Goal: Transaction & Acquisition: Download file/media

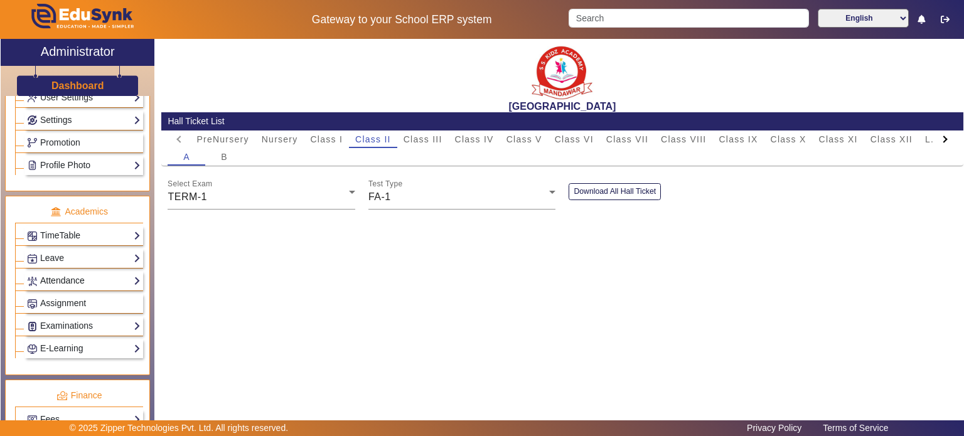
scroll to position [579, 0]
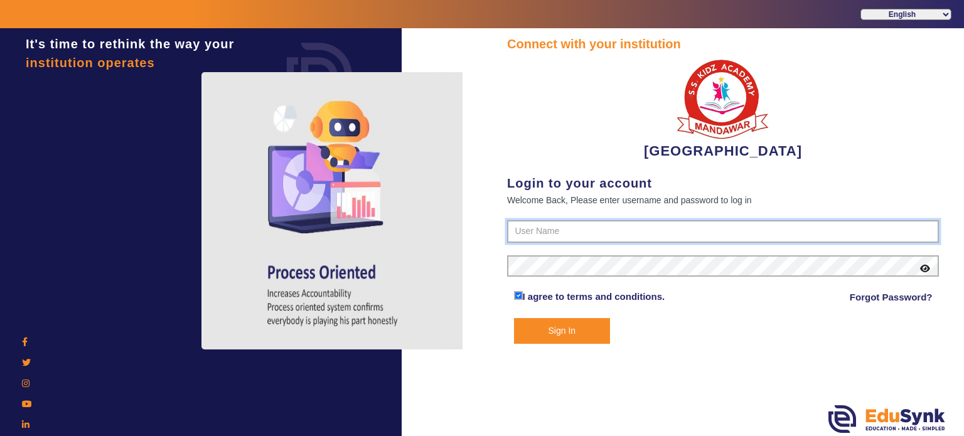
click at [581, 238] on input "text" at bounding box center [723, 231] width 432 height 23
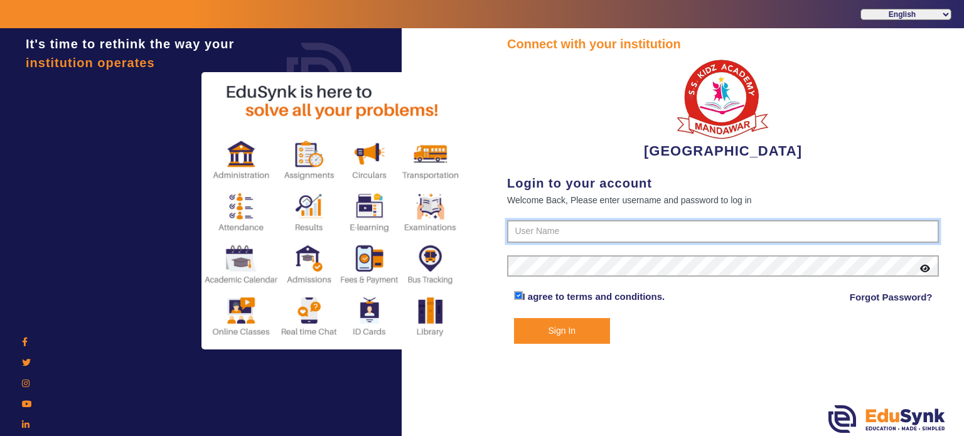
type input "9928895959"
click at [514, 318] on button "Sign In" at bounding box center [562, 331] width 97 height 26
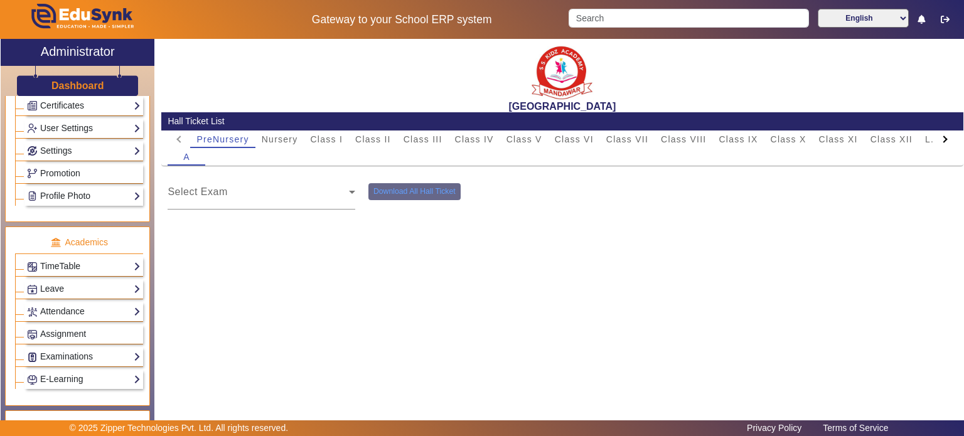
scroll to position [356, 0]
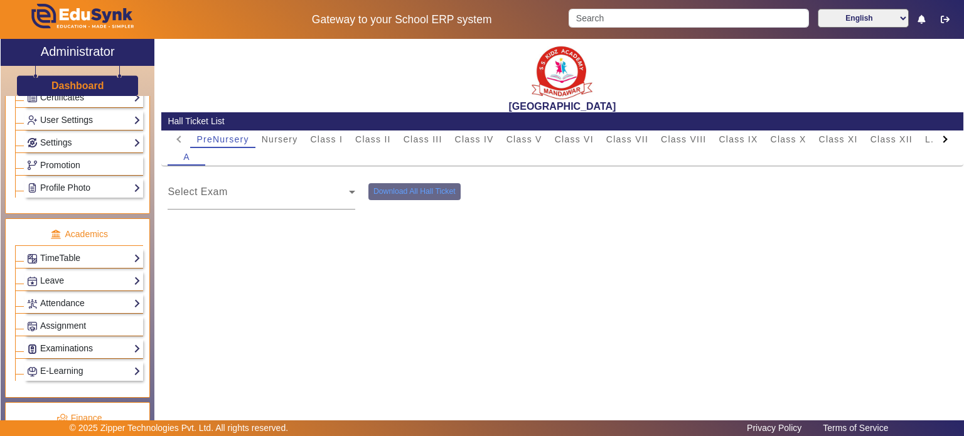
click at [92, 341] on link "Examinations" at bounding box center [84, 348] width 114 height 14
click at [68, 419] on link "Scheduling" at bounding box center [54, 424] width 43 height 10
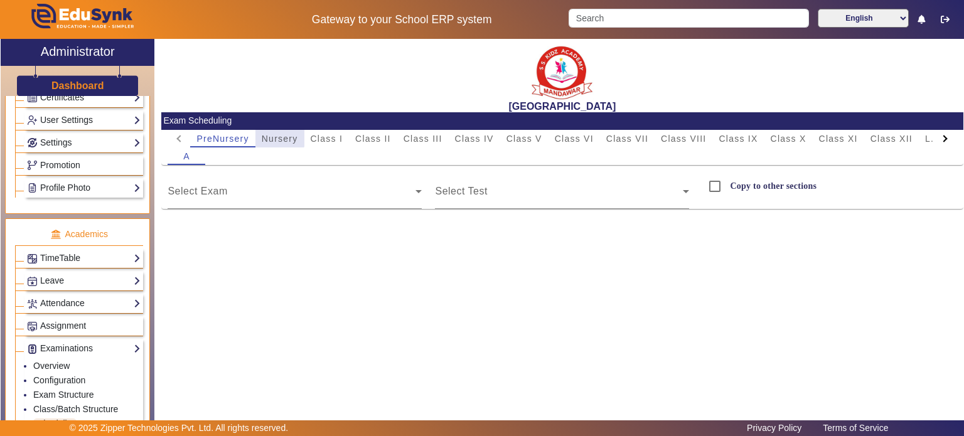
click at [271, 135] on span "Nursery" at bounding box center [280, 138] width 36 height 9
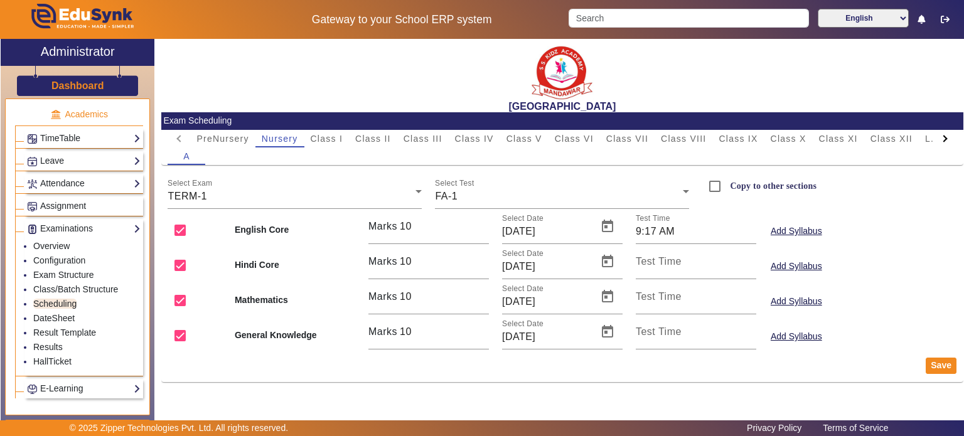
scroll to position [476, 0]
click at [447, 195] on span "FA-1" at bounding box center [446, 196] width 23 height 11
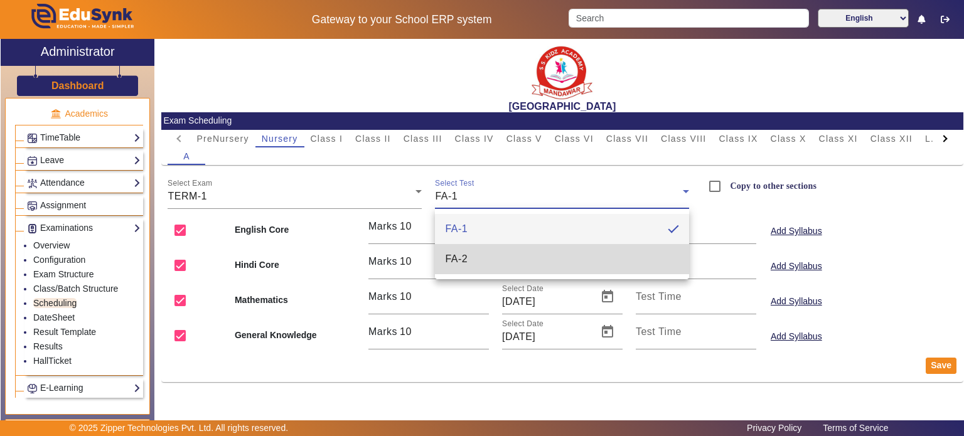
click at [465, 250] on mat-option "FA-2" at bounding box center [562, 259] width 254 height 30
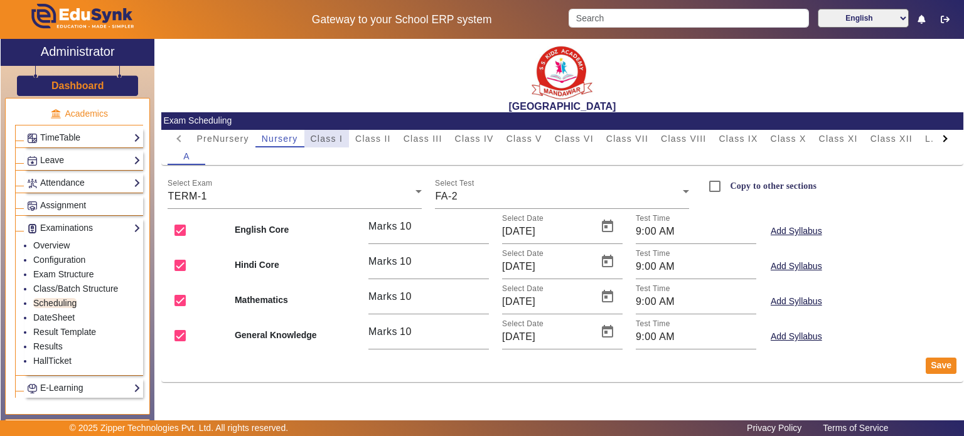
click at [335, 135] on span "Class I" at bounding box center [327, 138] width 33 height 9
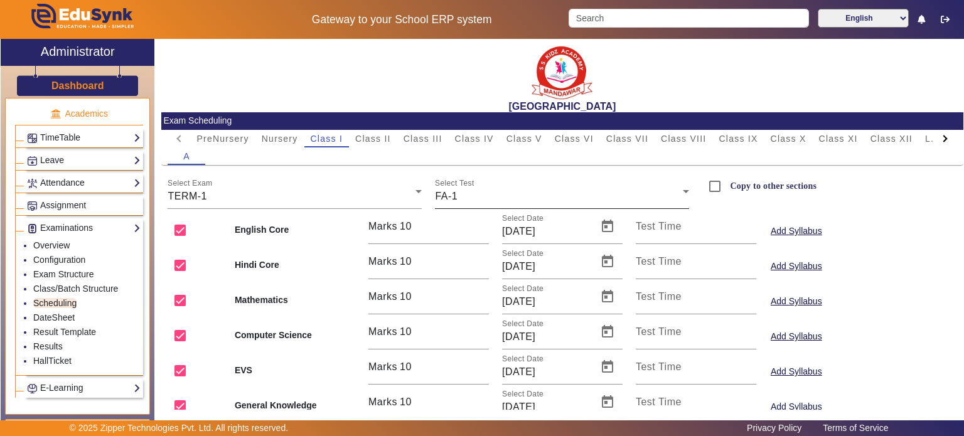
click at [503, 205] on div "Select Test FA-1" at bounding box center [562, 191] width 254 height 35
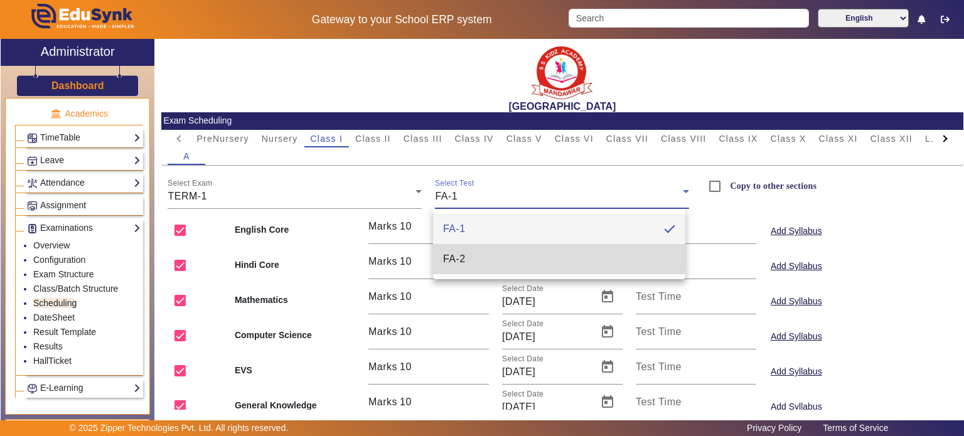
click at [495, 248] on mat-option "FA-2" at bounding box center [559, 259] width 252 height 30
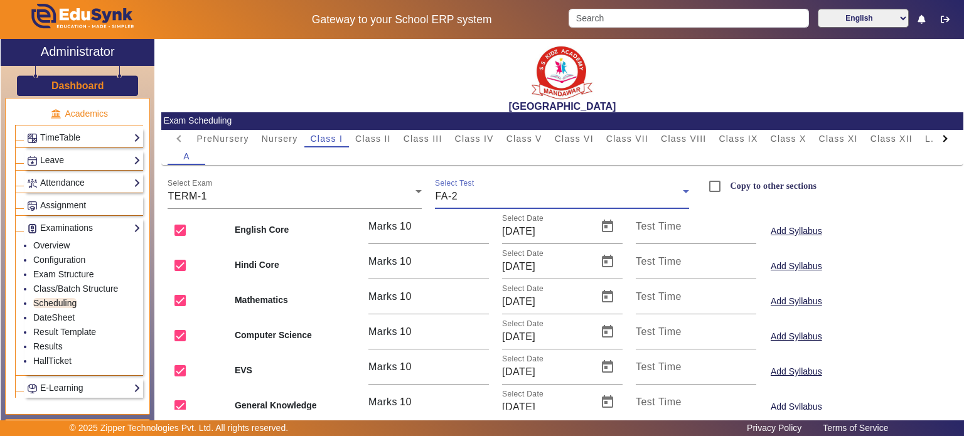
scroll to position [51, 0]
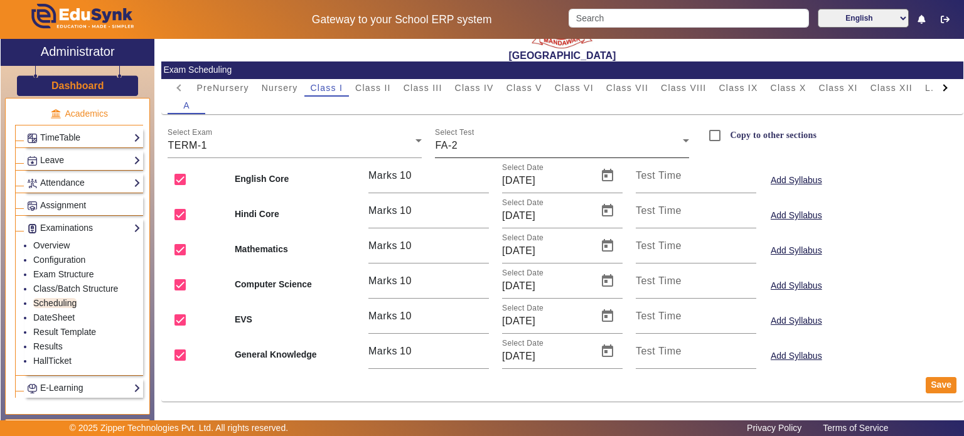
click at [479, 132] on div "Select Test FA-2" at bounding box center [562, 140] width 254 height 35
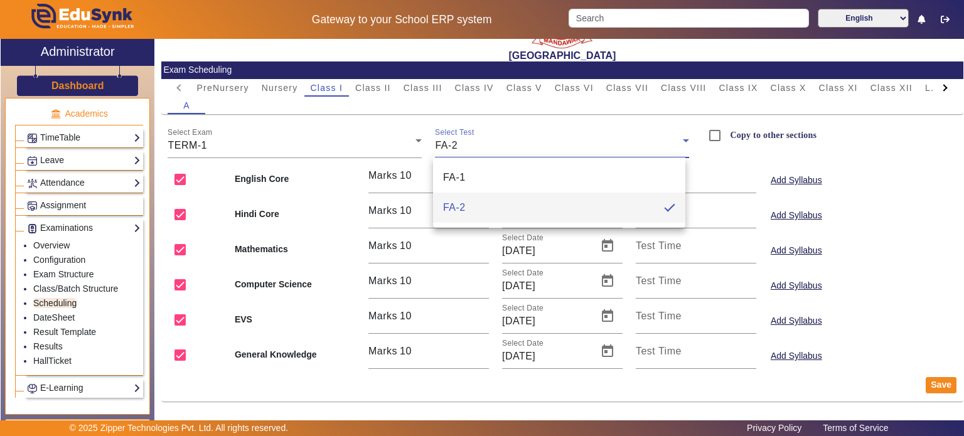
click at [382, 83] on div at bounding box center [482, 218] width 964 height 436
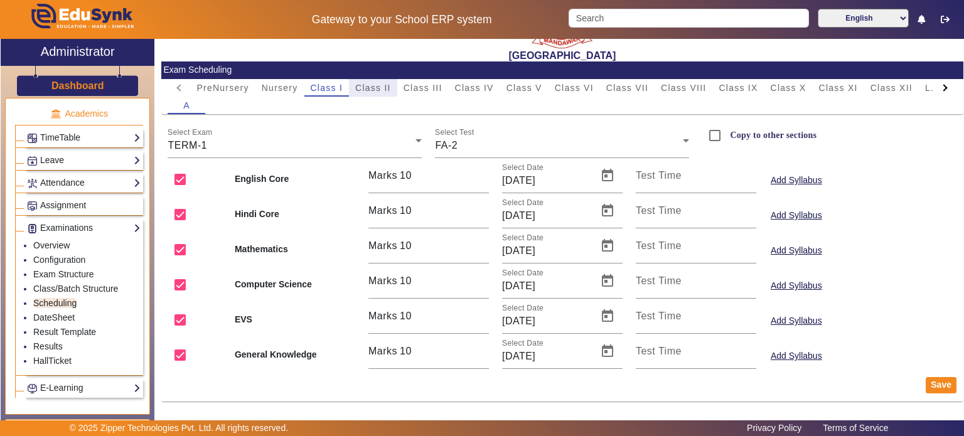
click at [382, 83] on span "Class II" at bounding box center [373, 87] width 36 height 9
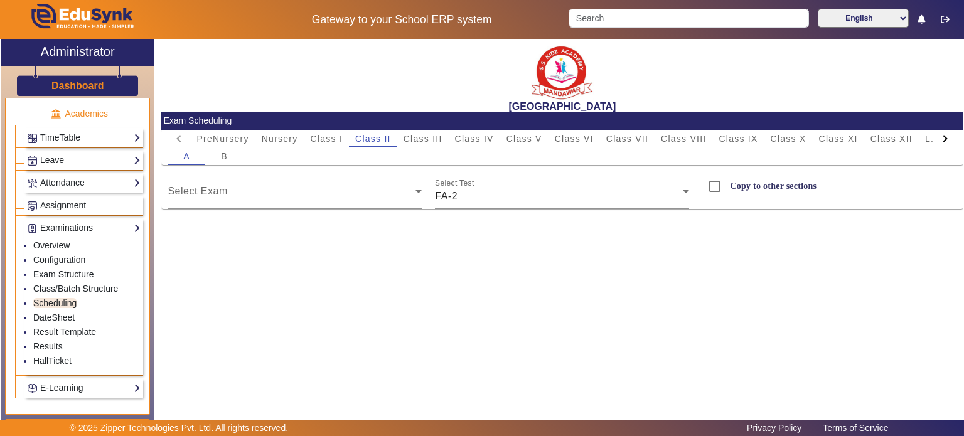
scroll to position [0, 0]
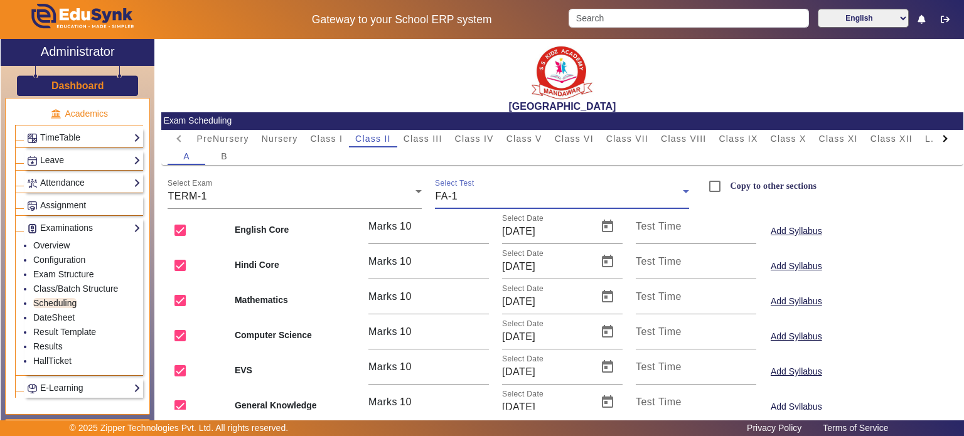
click at [491, 198] on div "FA-1" at bounding box center [559, 196] width 248 height 15
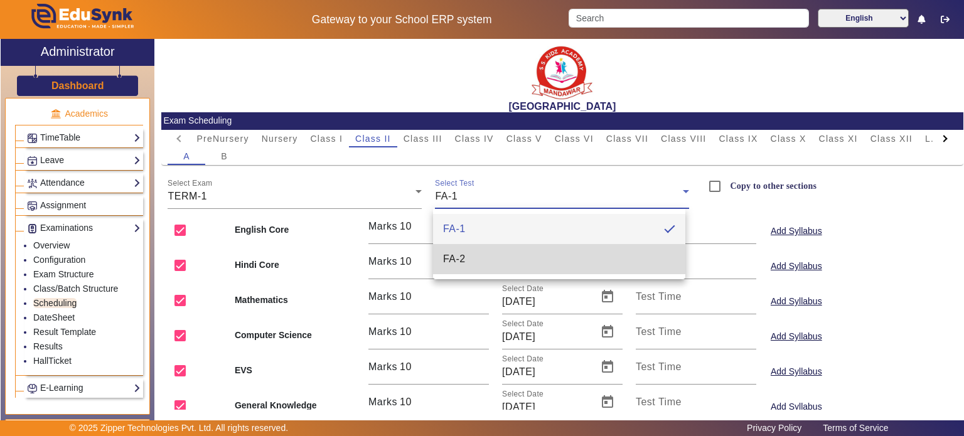
click at [485, 262] on mat-option "FA-2" at bounding box center [559, 259] width 252 height 30
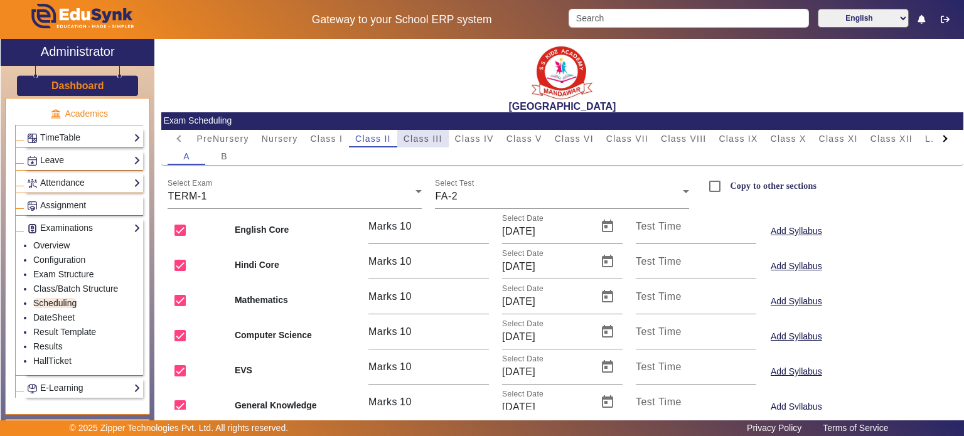
click at [434, 146] on span "Class III" at bounding box center [422, 139] width 39 height 18
click at [454, 193] on span "FA-1" at bounding box center [446, 196] width 23 height 11
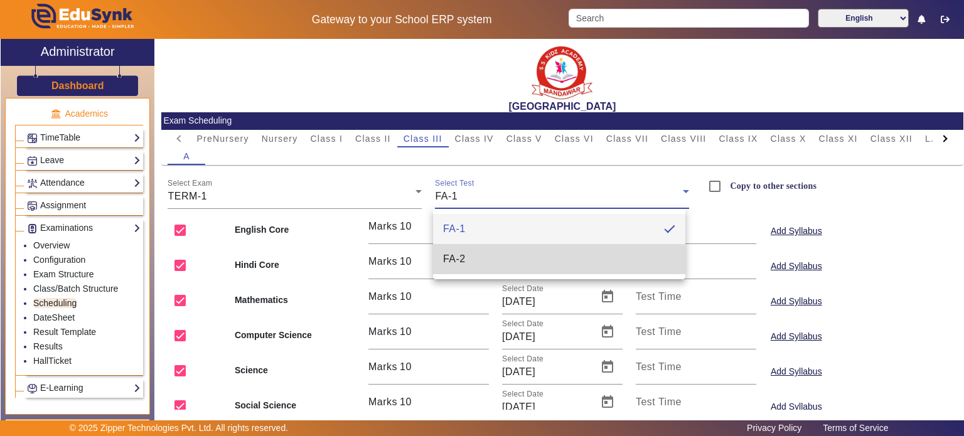
click at [466, 264] on mat-option "FA-2" at bounding box center [559, 259] width 252 height 30
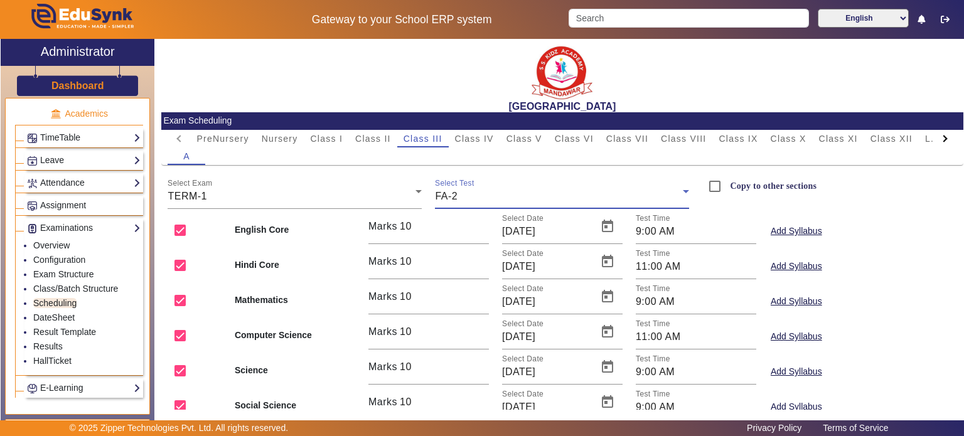
scroll to position [86, 0]
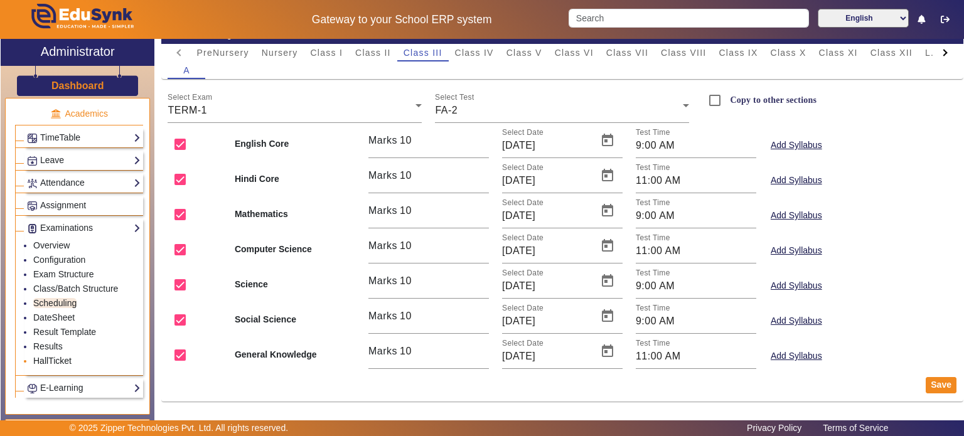
click at [55, 356] on link "HallTicket" at bounding box center [52, 361] width 38 height 10
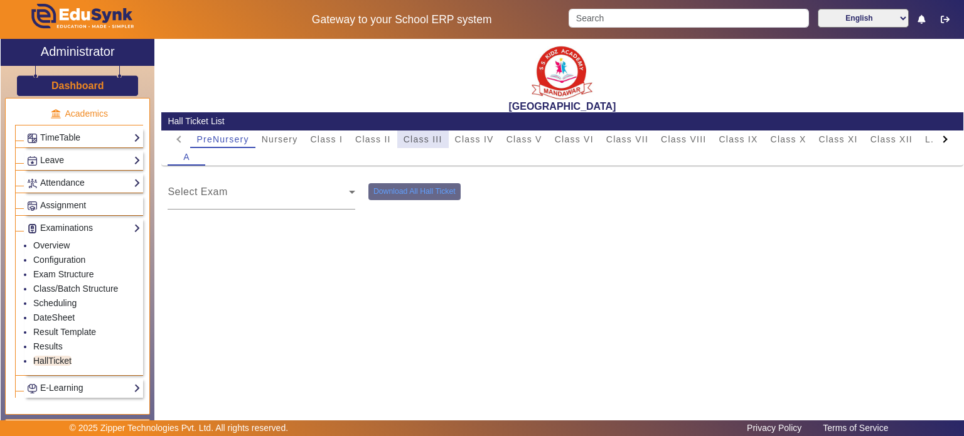
click at [416, 140] on span "Class III" at bounding box center [422, 139] width 39 height 9
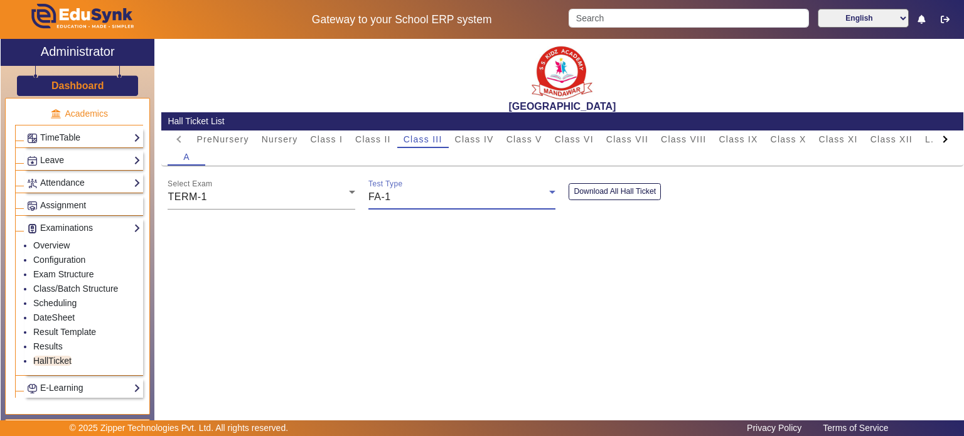
click at [392, 193] on div "FA-1" at bounding box center [458, 197] width 181 height 15
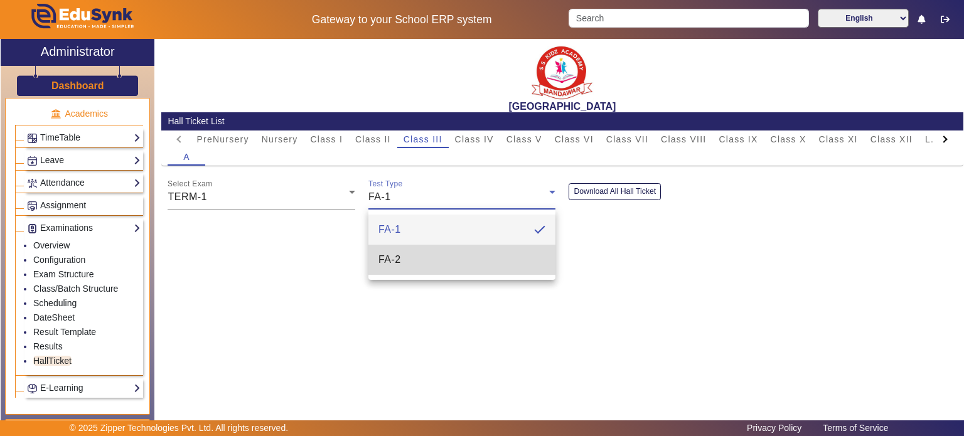
click at [404, 260] on mat-option "FA-2" at bounding box center [462, 260] width 188 height 30
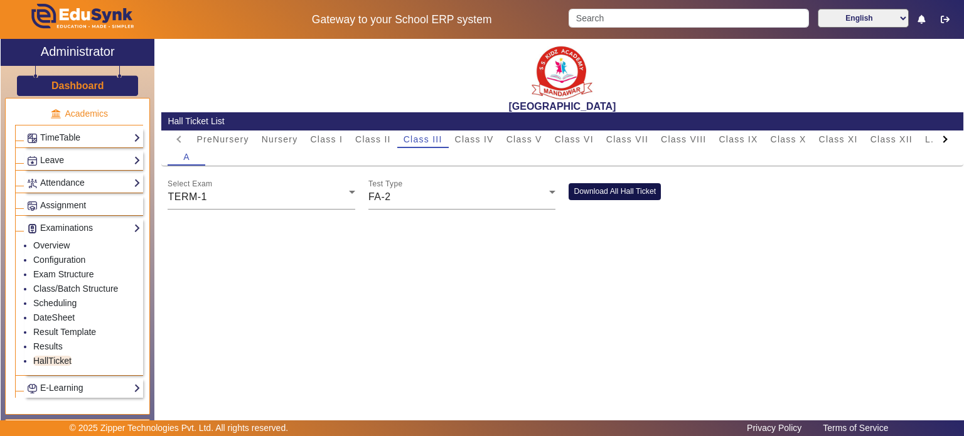
click at [601, 183] on button "Download All Hall Ticket" at bounding box center [615, 191] width 92 height 17
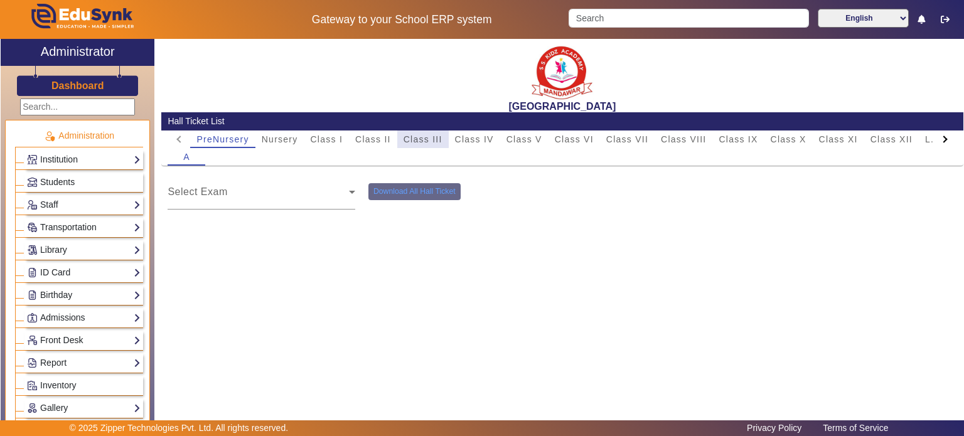
click at [435, 145] on span "Class III" at bounding box center [422, 140] width 39 height 18
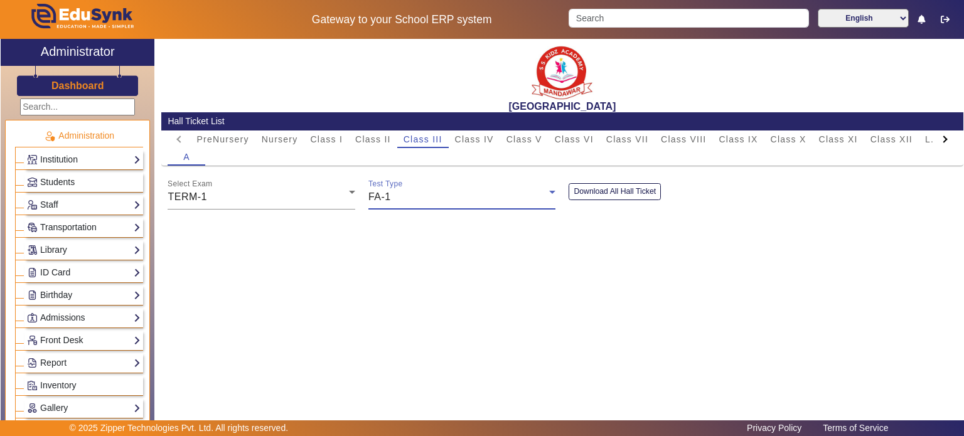
click at [536, 200] on div "FA-1" at bounding box center [458, 197] width 181 height 15
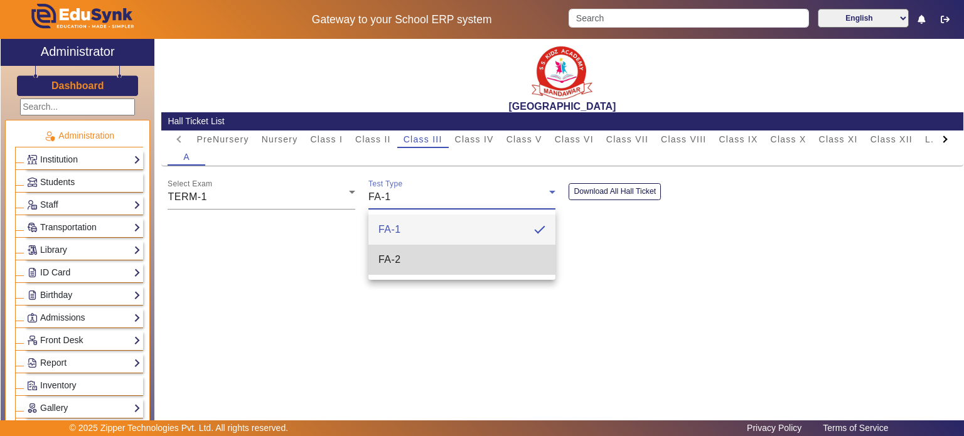
click at [505, 257] on mat-option "FA-2" at bounding box center [462, 260] width 188 height 30
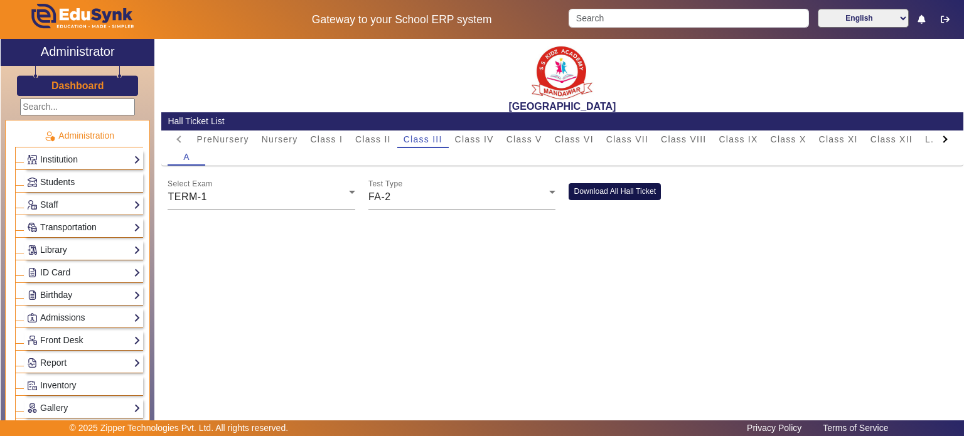
click at [611, 191] on button "Download All Hall Ticket" at bounding box center [615, 191] width 92 height 17
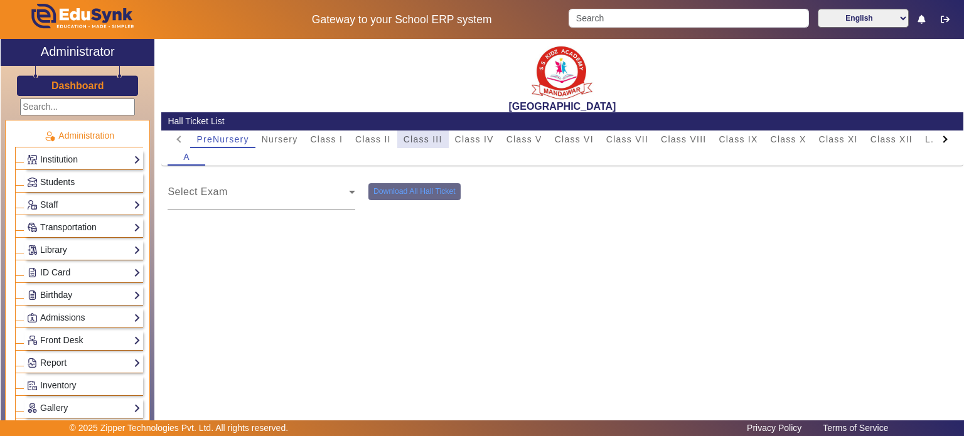
click at [425, 147] on span "Class III" at bounding box center [422, 140] width 39 height 18
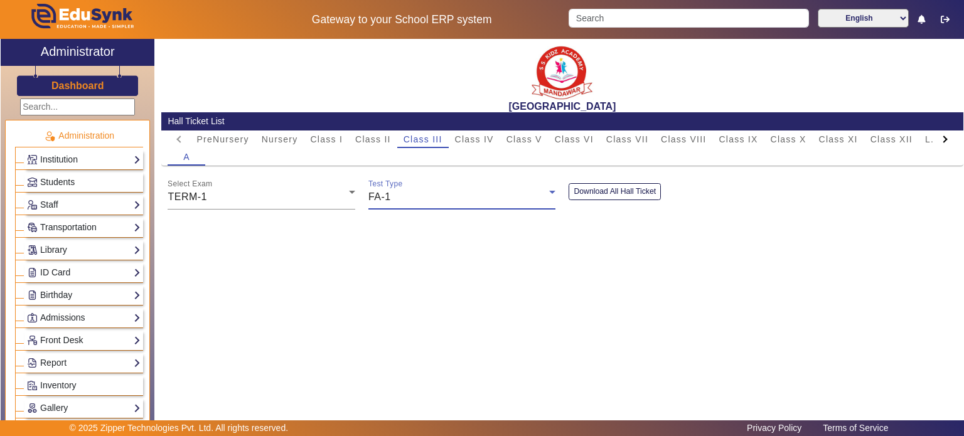
click at [498, 190] on div "FA-1" at bounding box center [458, 197] width 181 height 15
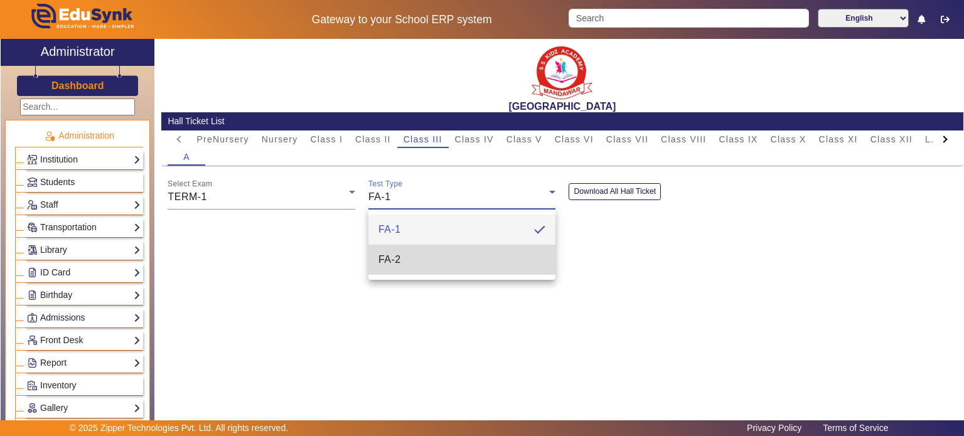
click at [473, 250] on mat-option "FA-2" at bounding box center [462, 260] width 188 height 30
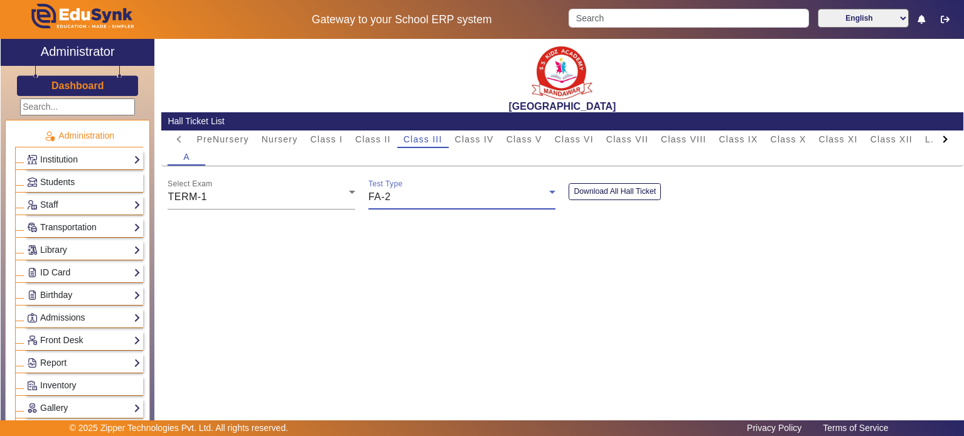
click at [590, 204] on div "Download All Hall Ticket" at bounding box center [662, 196] width 201 height 26
click at [605, 193] on button "Download All Hall Ticket" at bounding box center [615, 191] width 92 height 17
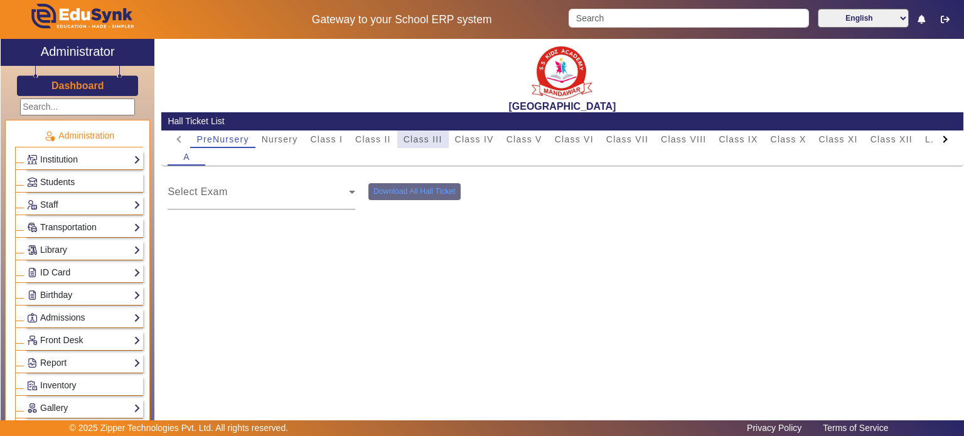
click at [422, 142] on span "Class III" at bounding box center [422, 139] width 39 height 9
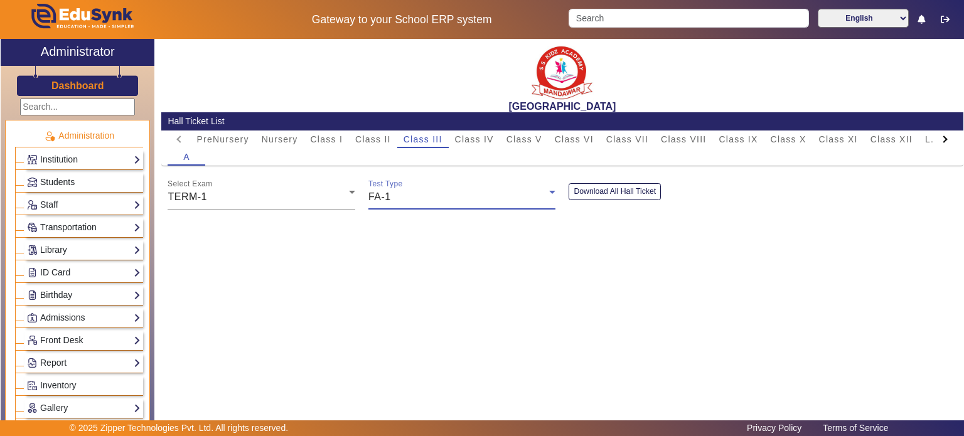
click at [419, 197] on div "FA-1" at bounding box center [458, 197] width 181 height 15
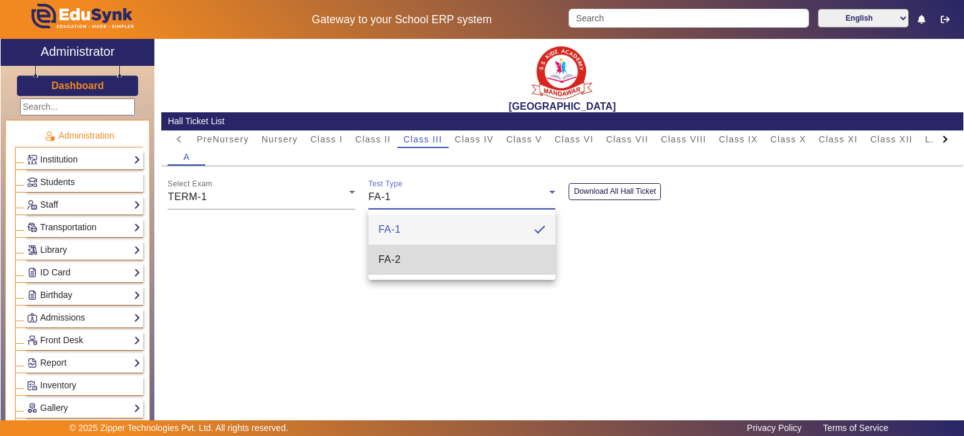
click at [417, 247] on mat-option "FA-2" at bounding box center [462, 260] width 188 height 30
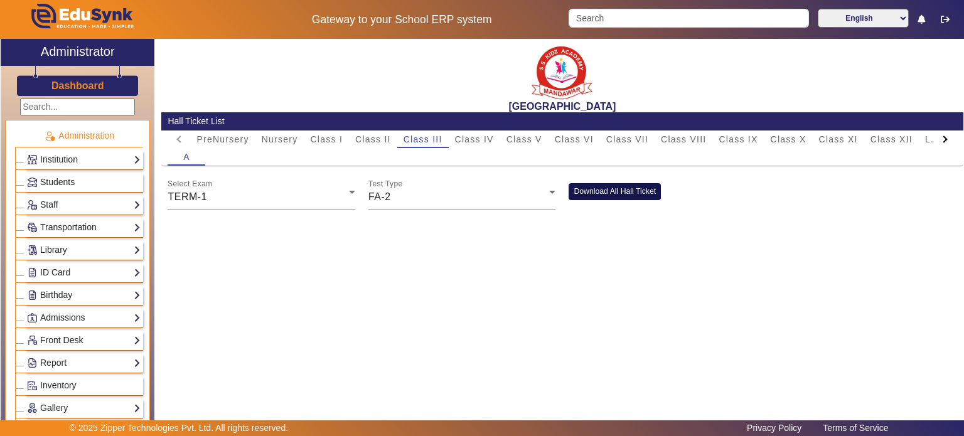
click at [583, 191] on button "Download All Hall Ticket" at bounding box center [615, 191] width 92 height 17
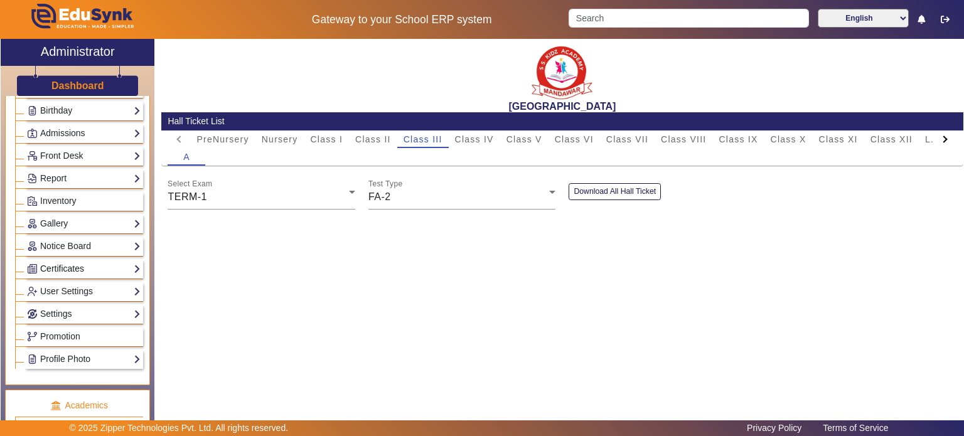
scroll to position [186, 0]
click at [83, 178] on link "Report" at bounding box center [84, 177] width 114 height 14
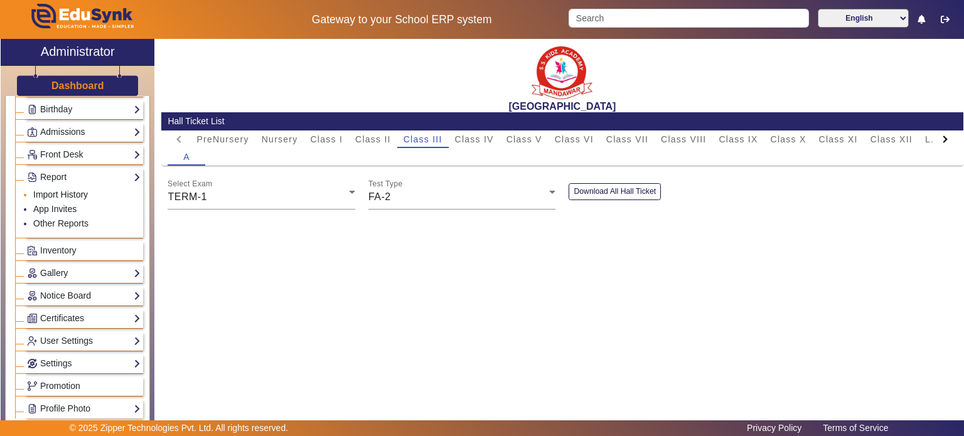
click at [72, 190] on link "Import History" at bounding box center [60, 195] width 55 height 10
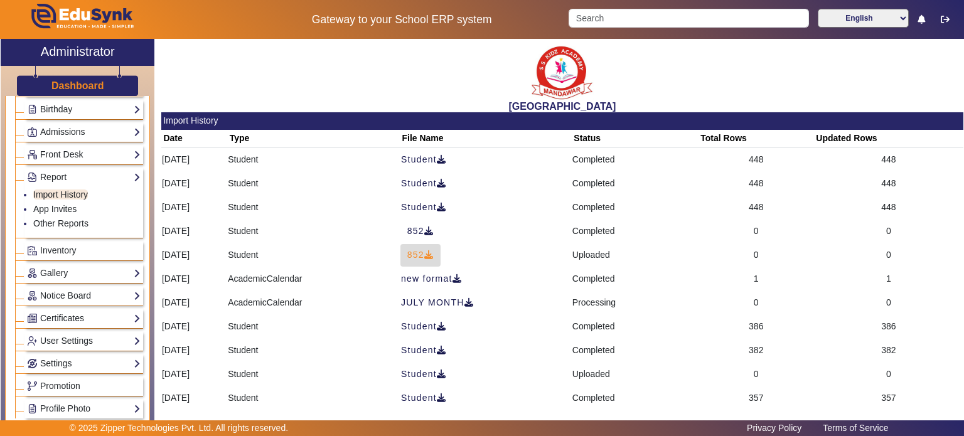
click at [434, 259] on icon at bounding box center [428, 254] width 9 height 9
click at [657, 23] on input "Search" at bounding box center [689, 18] width 240 height 19
paste input "GRANTH"
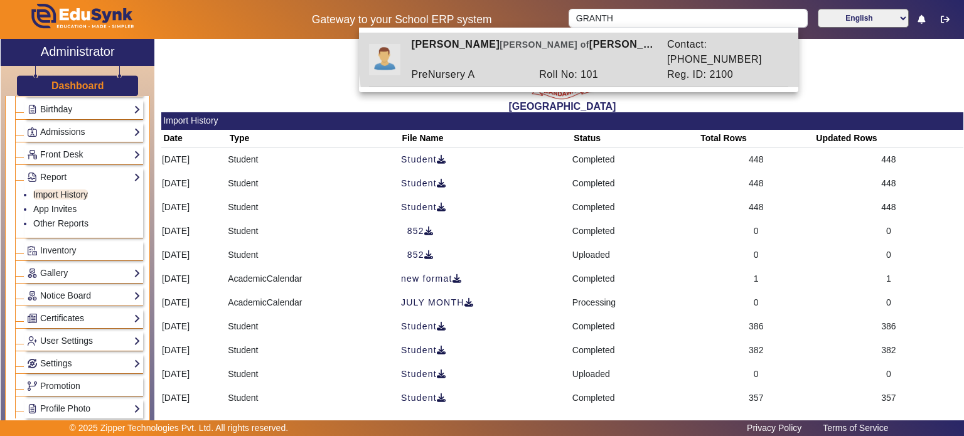
click at [638, 42] on div "[PERSON_NAME] of [PERSON_NAME]" at bounding box center [532, 52] width 255 height 30
type input "[PERSON_NAME]"
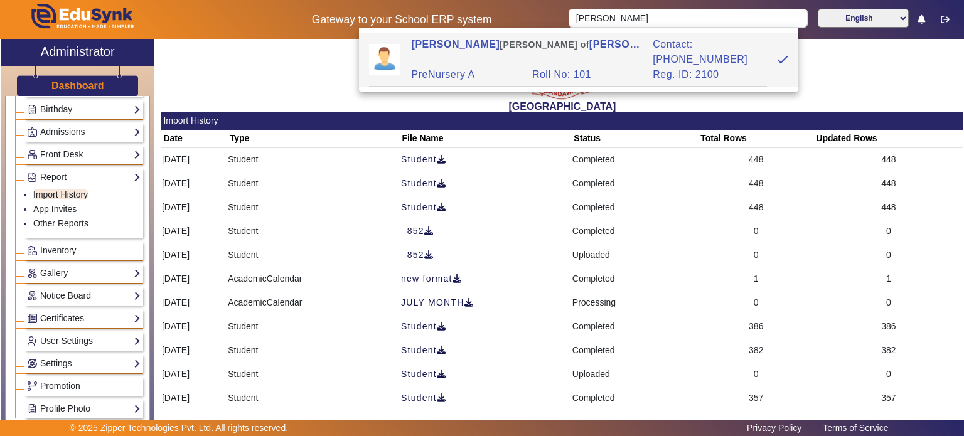
click at [365, 105] on h2 "[GEOGRAPHIC_DATA]" at bounding box center [562, 106] width 802 height 12
